Goal: Find specific page/section: Find specific page/section

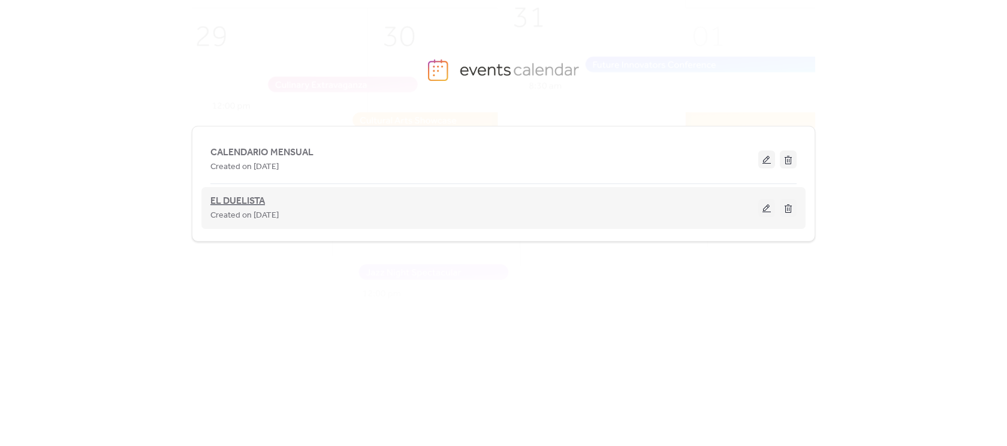
click at [230, 195] on span "EL DUELISTA" at bounding box center [237, 201] width 55 height 14
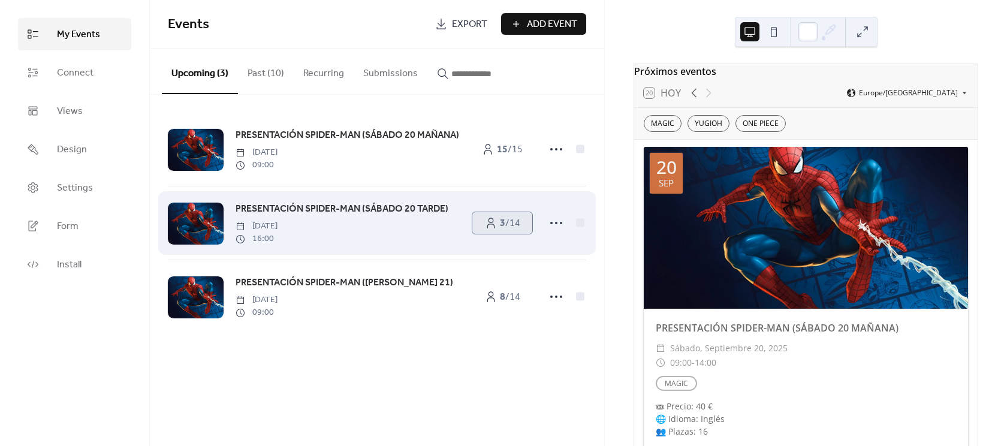
click at [500, 228] on b "3" at bounding box center [502, 223] width 5 height 19
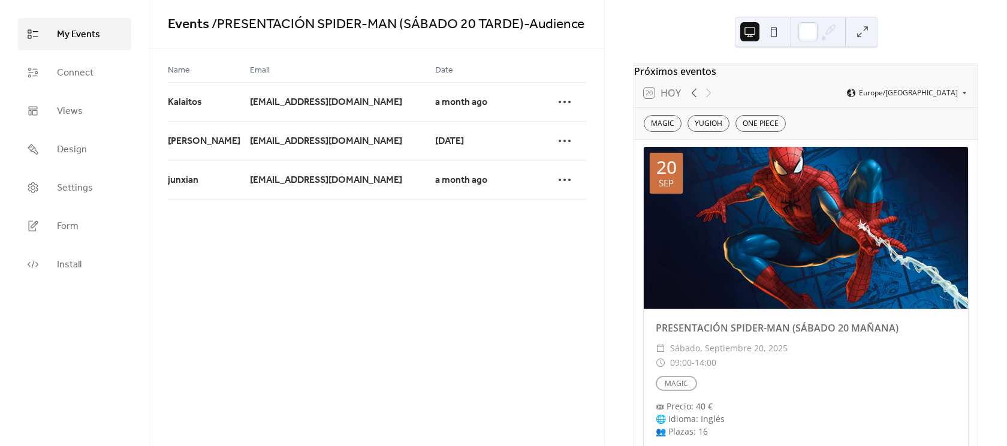
click at [92, 32] on span "My Events" at bounding box center [78, 35] width 43 height 14
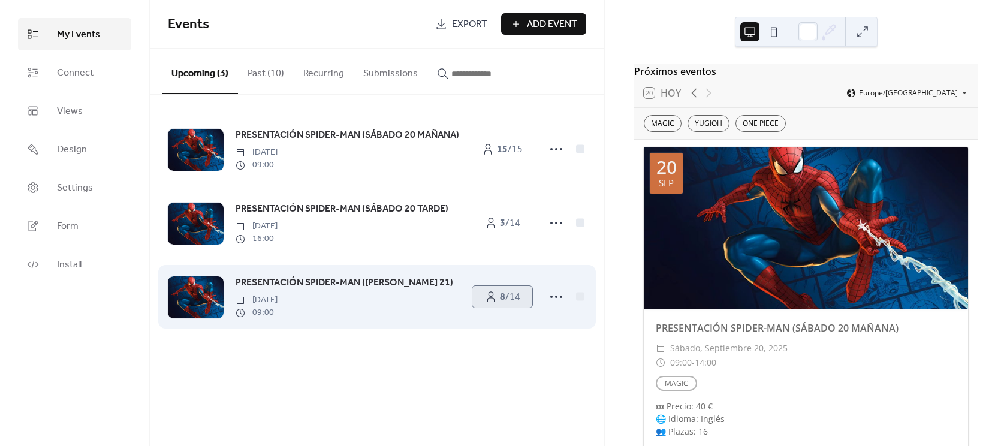
click at [515, 302] on span "8 / 14" at bounding box center [510, 297] width 20 height 14
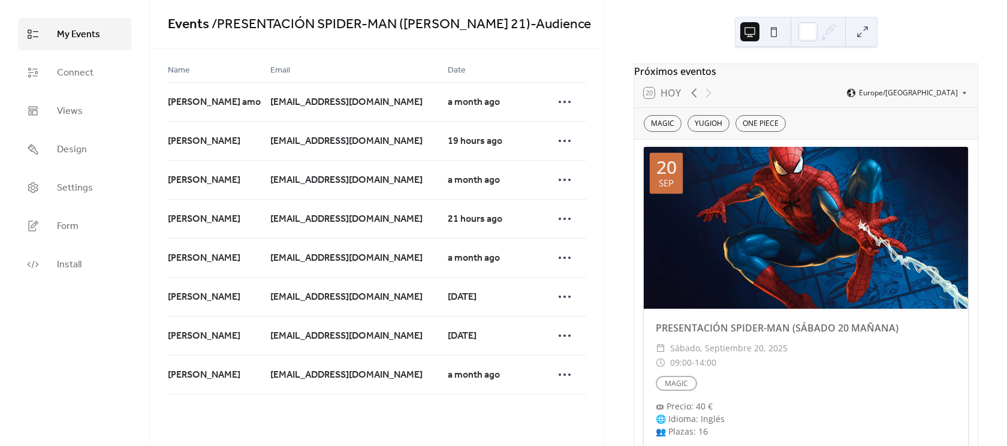
click at [75, 38] on span "My Events" at bounding box center [78, 35] width 43 height 14
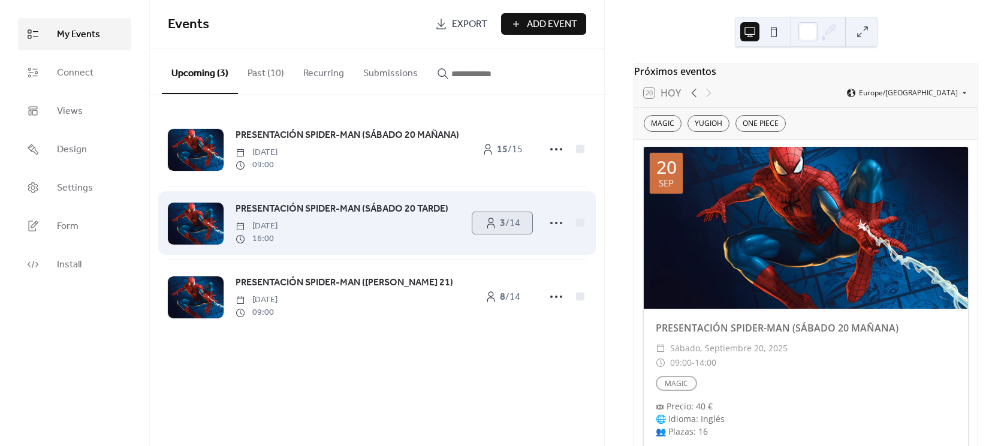
click at [517, 225] on span "3 / 14" at bounding box center [510, 223] width 20 height 14
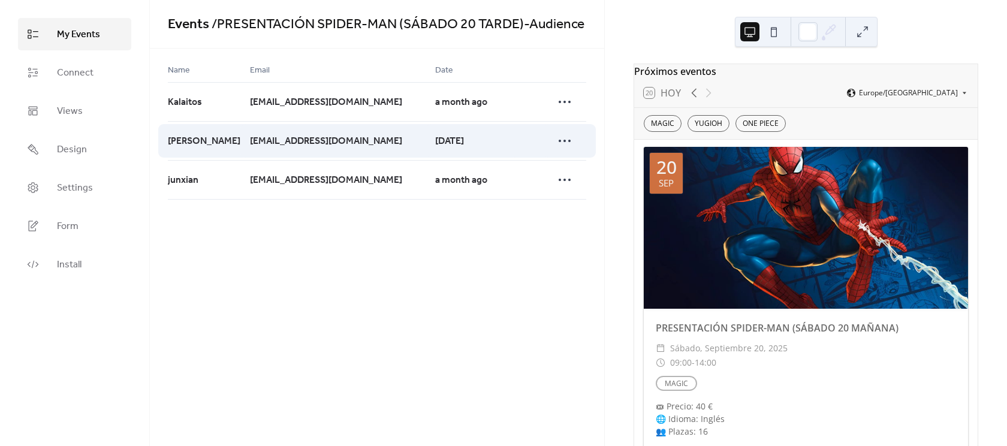
drag, startPoint x: 387, startPoint y: 142, endPoint x: 231, endPoint y: 139, distance: 156.5
click at [250, 139] on div "[EMAIL_ADDRESS][DOMAIN_NAME]" at bounding box center [342, 140] width 185 height 39
copy span "[EMAIL_ADDRESS][DOMAIN_NAME]"
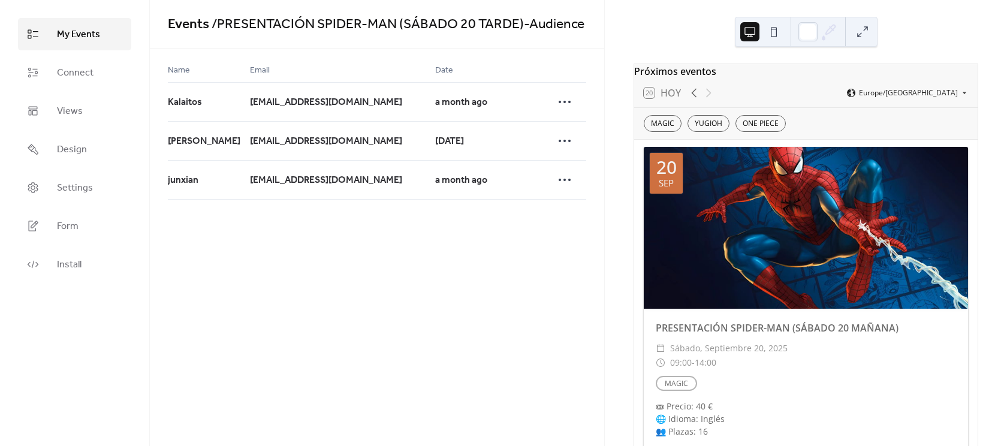
click at [86, 37] on span "My Events" at bounding box center [78, 35] width 43 height 14
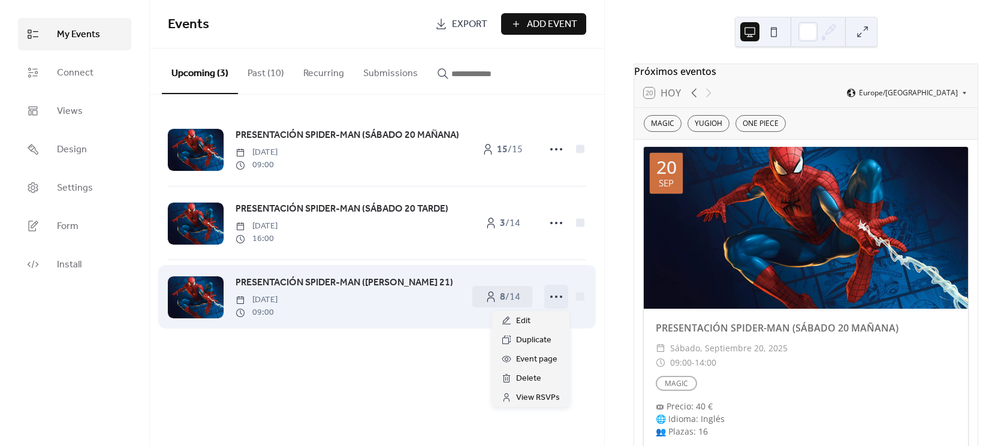
click at [553, 298] on icon at bounding box center [556, 296] width 19 height 19
click at [506, 300] on span "8 / 14" at bounding box center [510, 297] width 20 height 14
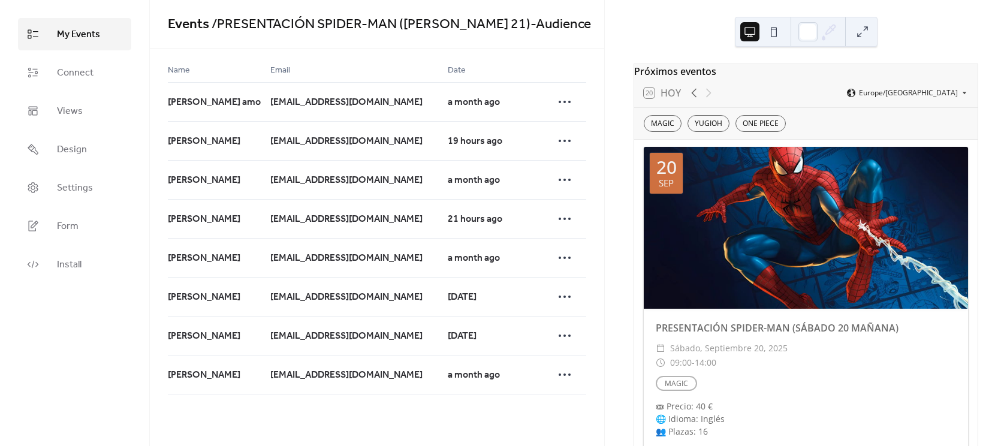
click at [76, 40] on span "My Events" at bounding box center [78, 35] width 43 height 14
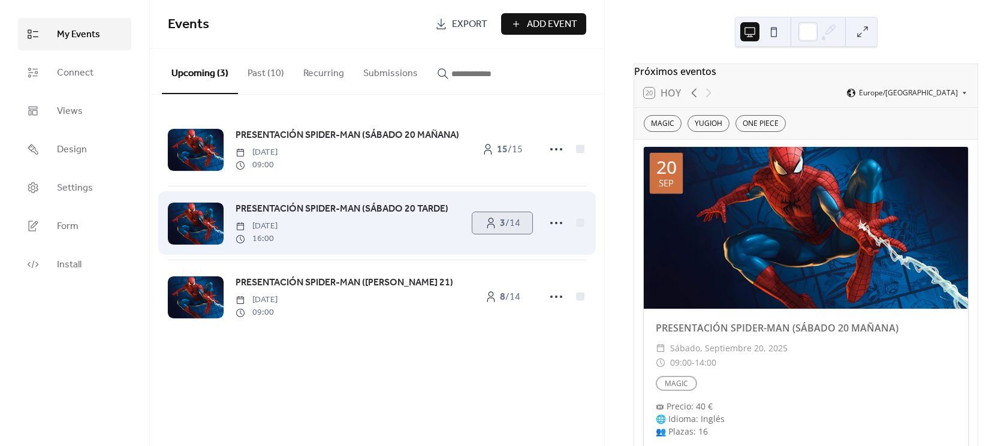
click at [500, 225] on b "3" at bounding box center [502, 223] width 5 height 19
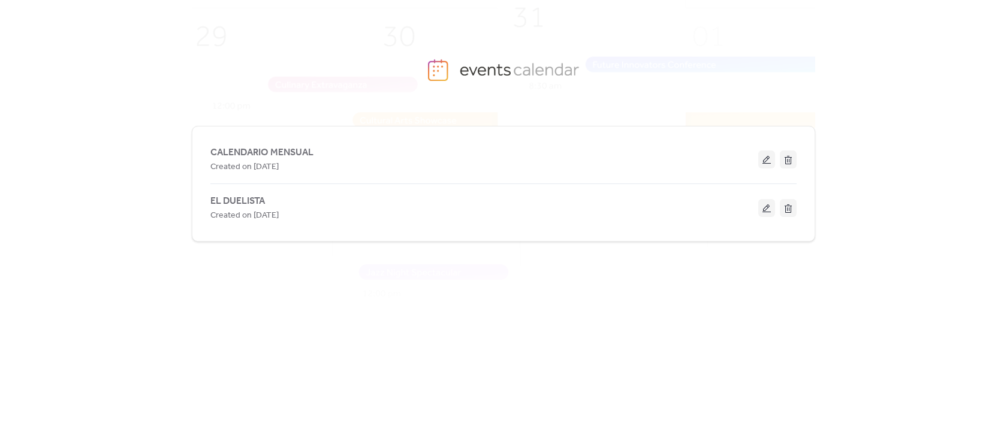
drag, startPoint x: 236, startPoint y: 195, endPoint x: 243, endPoint y: 198, distance: 8.6
click at [236, 195] on span "EL DUELISTA" at bounding box center [237, 201] width 55 height 14
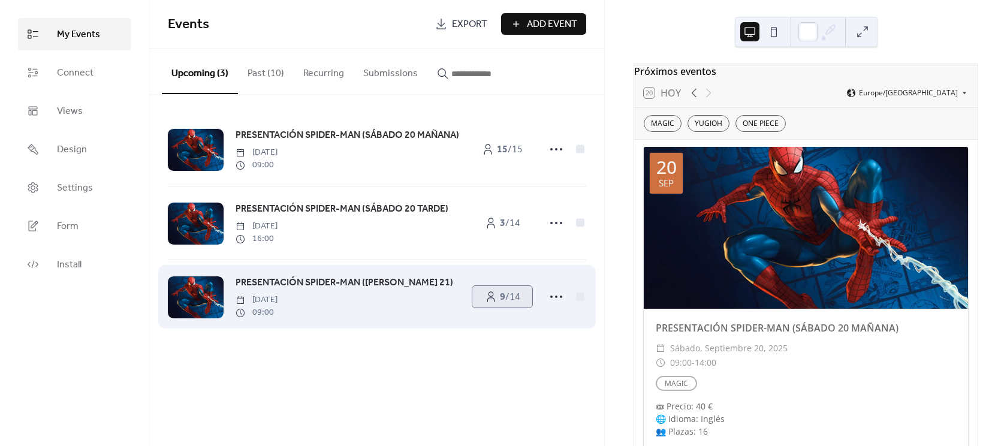
click at [500, 291] on b "9" at bounding box center [502, 297] width 5 height 19
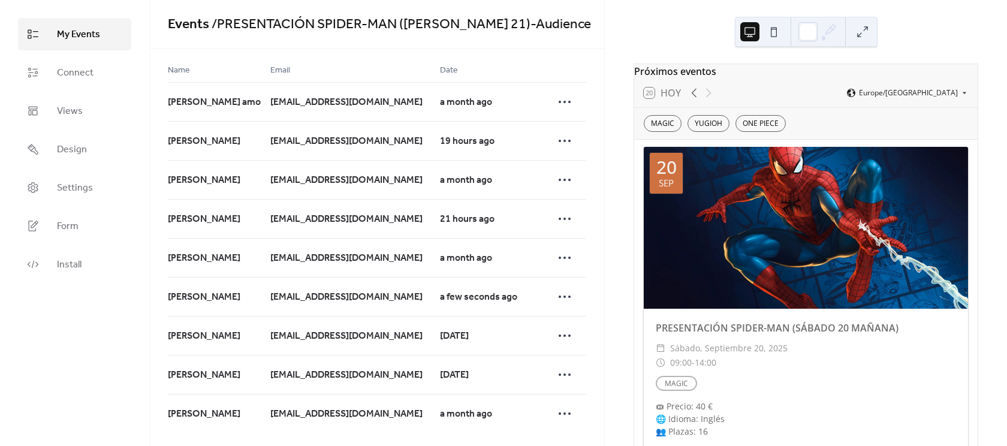
click at [75, 32] on span "My Events" at bounding box center [78, 35] width 43 height 14
